Goal: Use online tool/utility: Utilize a website feature to perform a specific function

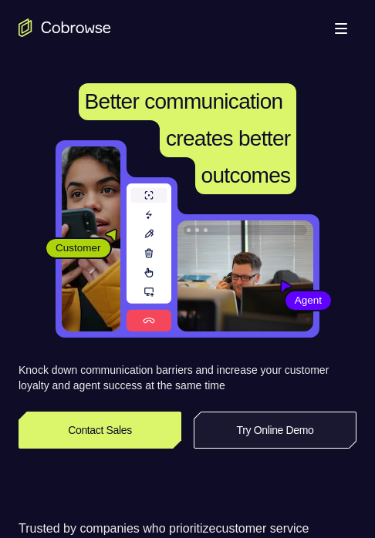
scroll to position [154, 0]
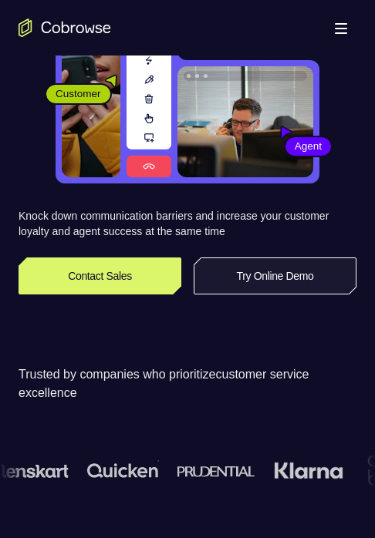
click at [284, 279] on link "Try Online Demo" at bounding box center [275, 276] width 163 height 37
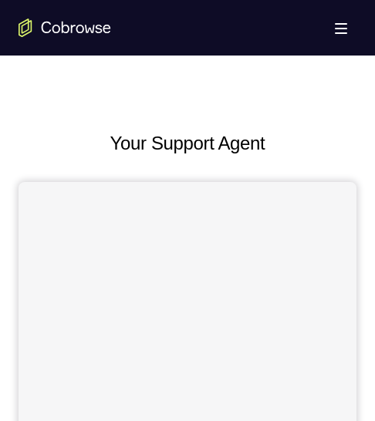
scroll to position [694, 0]
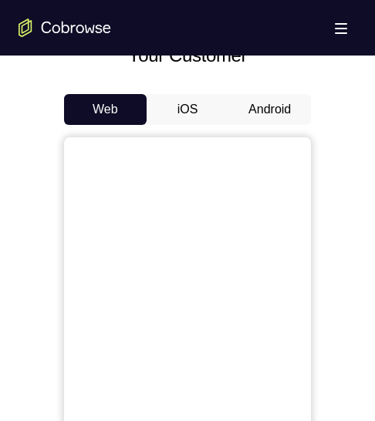
click at [268, 116] on button "Android" at bounding box center [269, 109] width 82 height 31
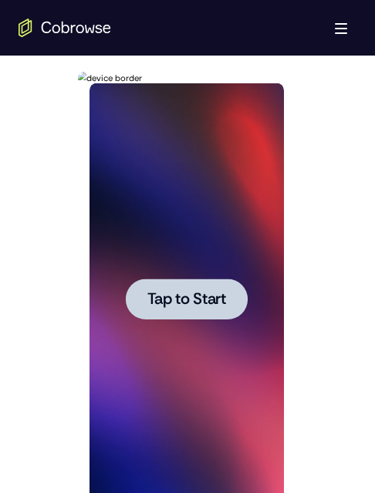
scroll to position [0, 0]
click at [221, 311] on div at bounding box center [186, 298] width 122 height 41
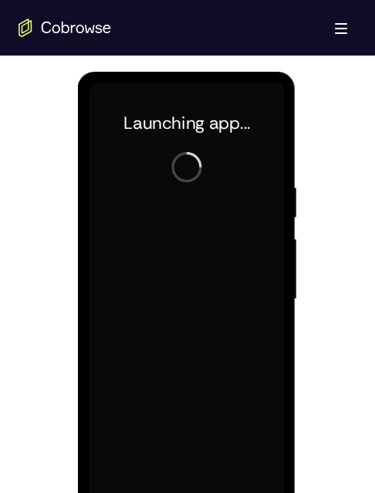
scroll to position [848, 0]
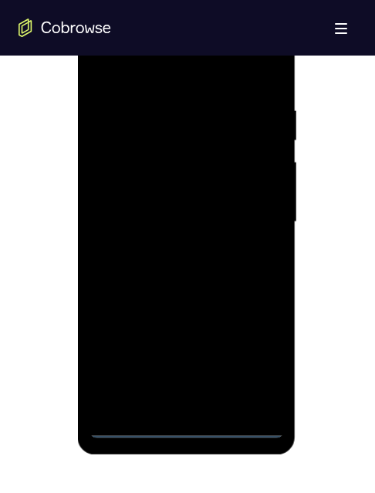
click at [185, 331] on div at bounding box center [186, 222] width 194 height 432
click at [254, 331] on div at bounding box center [186, 222] width 194 height 432
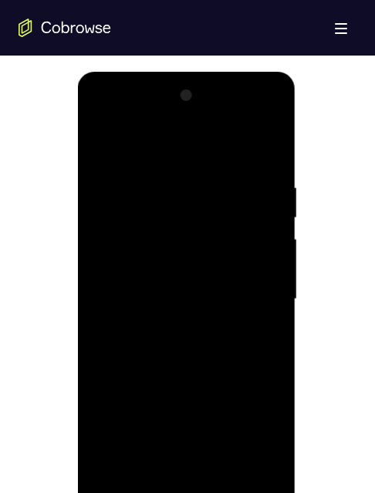
click at [157, 148] on div at bounding box center [186, 299] width 194 height 432
click at [187, 217] on div at bounding box center [186, 299] width 194 height 432
click at [147, 282] on div at bounding box center [186, 299] width 194 height 432
click at [181, 238] on div at bounding box center [186, 299] width 194 height 432
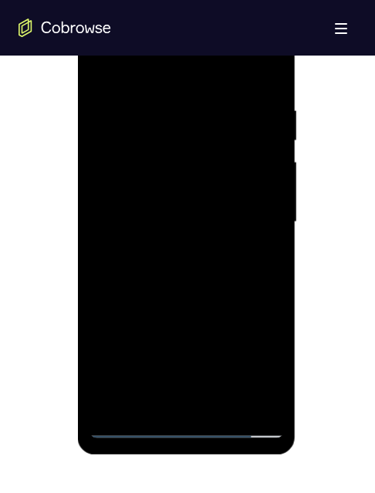
drag, startPoint x: 176, startPoint y: 304, endPoint x: 170, endPoint y: 255, distance: 49.0
click at [170, 255] on div at bounding box center [186, 222] width 194 height 432
drag, startPoint x: 142, startPoint y: 251, endPoint x: 348, endPoint y: 23, distance: 306.8
click at [142, 251] on div at bounding box center [186, 222] width 194 height 432
drag, startPoint x: 176, startPoint y: 334, endPoint x: 174, endPoint y: 278, distance: 56.3
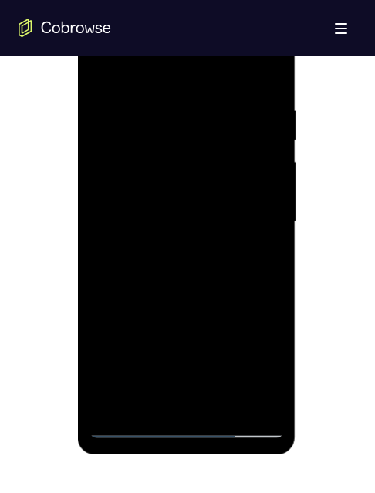
click at [174, 278] on div at bounding box center [186, 222] width 194 height 432
click at [227, 331] on div at bounding box center [186, 222] width 194 height 432
drag, startPoint x: 179, startPoint y: 157, endPoint x: 219, endPoint y: 71, distance: 95.2
click at [179, 157] on div at bounding box center [186, 222] width 194 height 432
click at [185, 331] on div at bounding box center [186, 222] width 194 height 432
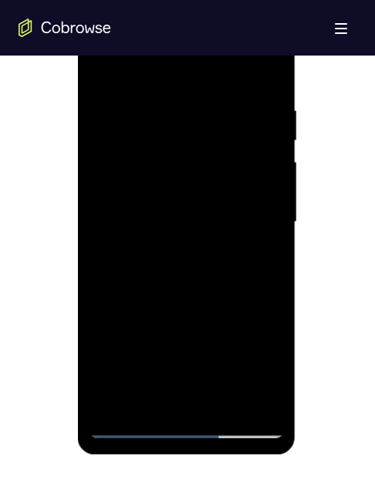
drag, startPoint x: 209, startPoint y: 249, endPoint x: 207, endPoint y: 113, distance: 136.5
click at [207, 114] on div at bounding box center [186, 222] width 194 height 432
click at [209, 146] on div at bounding box center [186, 222] width 194 height 432
drag, startPoint x: 221, startPoint y: 157, endPoint x: 213, endPoint y: 165, distance: 10.9
click at [221, 157] on div at bounding box center [186, 222] width 194 height 432
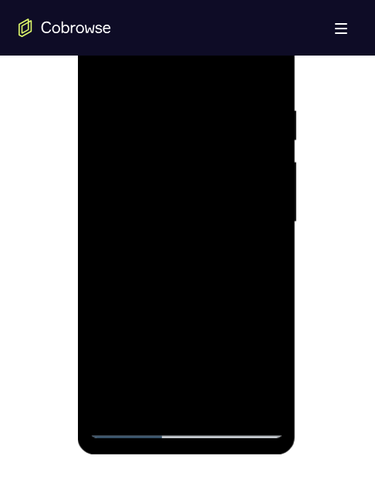
click at [247, 150] on div at bounding box center [186, 222] width 194 height 432
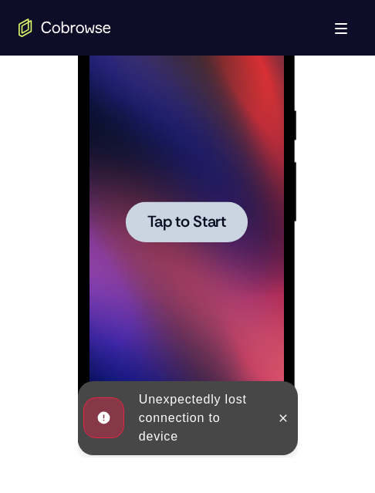
click at [190, 196] on div at bounding box center [186, 222] width 194 height 432
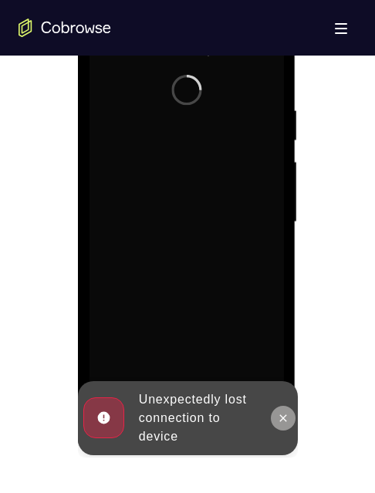
click at [279, 331] on icon at bounding box center [282, 417] width 7 height 7
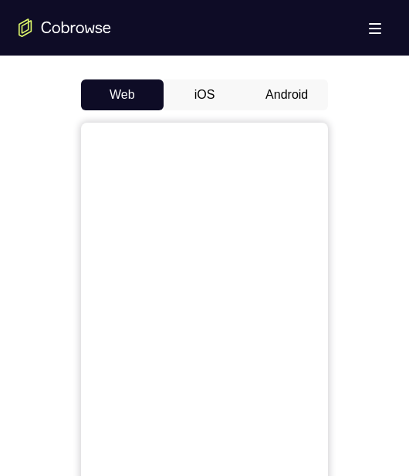
scroll to position [685, 0]
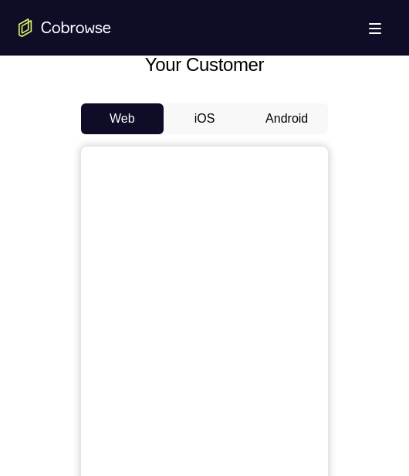
click at [282, 113] on button "Android" at bounding box center [286, 118] width 82 height 31
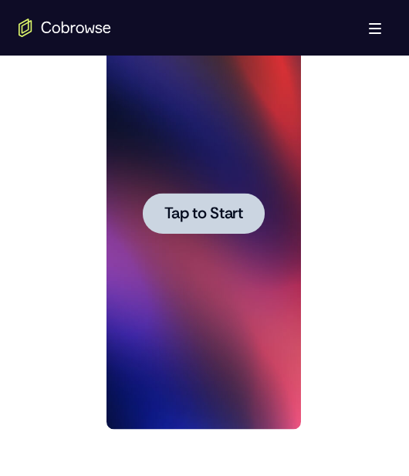
scroll to position [0, 0]
click at [221, 217] on span "Tap to Start" at bounding box center [202, 213] width 79 height 15
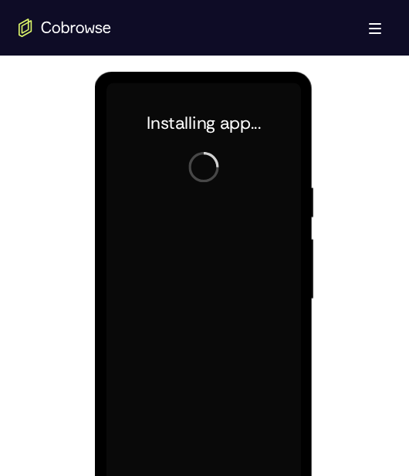
scroll to position [857, 0]
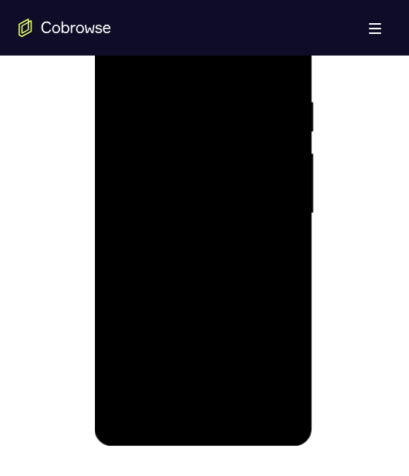
drag, startPoint x: 340, startPoint y: 310, endPoint x: 218, endPoint y: 356, distance: 130.3
click at [340, 310] on div at bounding box center [205, 212] width 372 height 474
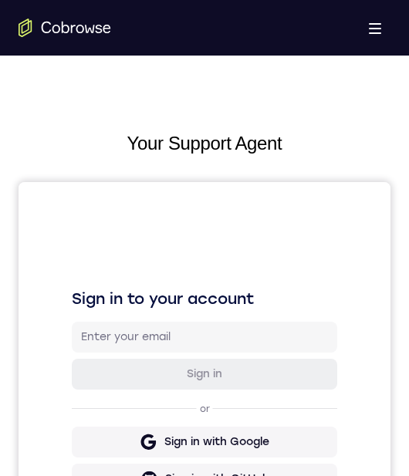
scroll to position [685, 0]
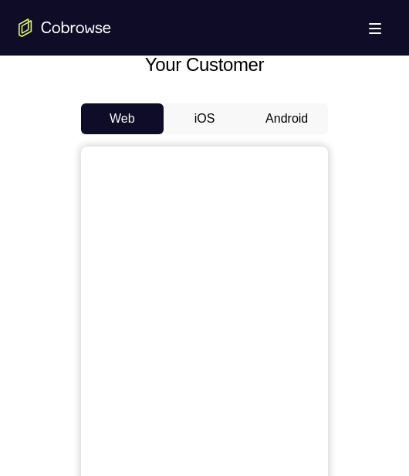
click at [264, 120] on button "Android" at bounding box center [286, 118] width 82 height 31
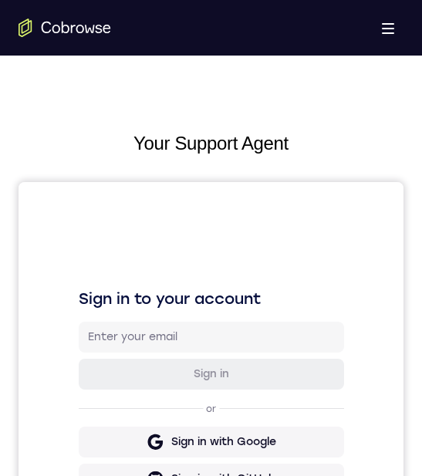
scroll to position [0, 0]
